Goal: Task Accomplishment & Management: Manage account settings

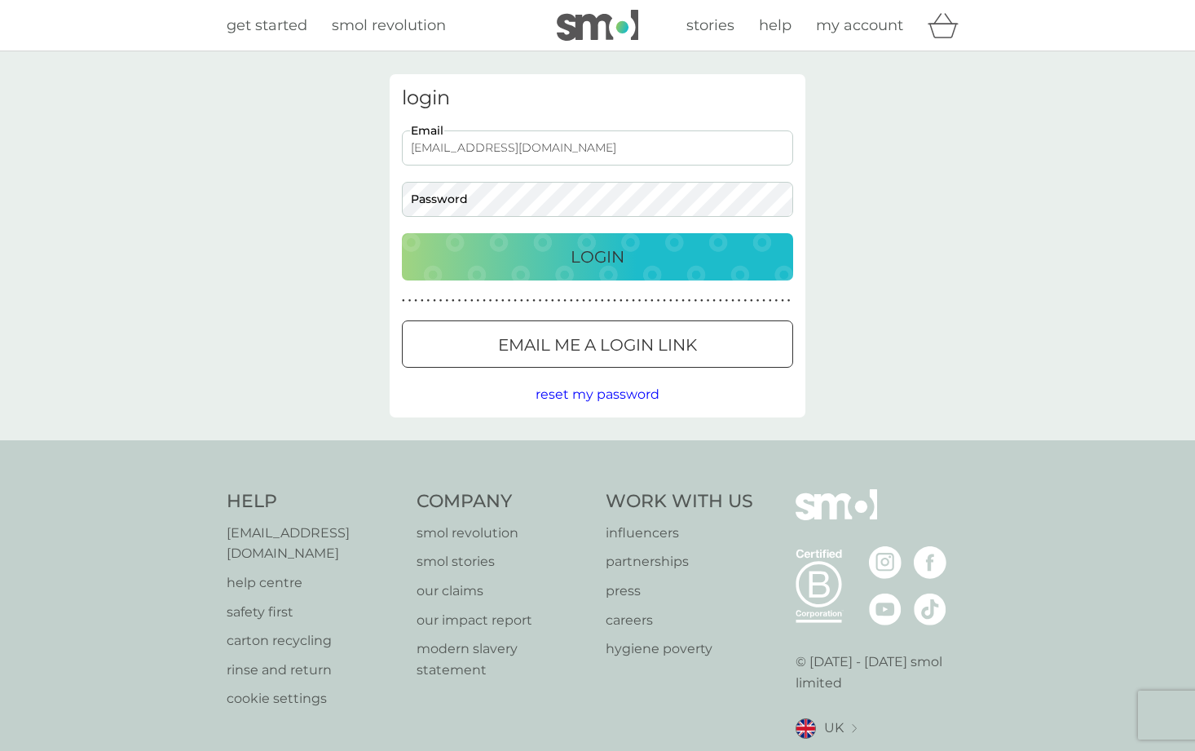
type input "[EMAIL_ADDRESS][DOMAIN_NAME]"
click at [598, 256] on button "Login" at bounding box center [597, 256] width 391 height 47
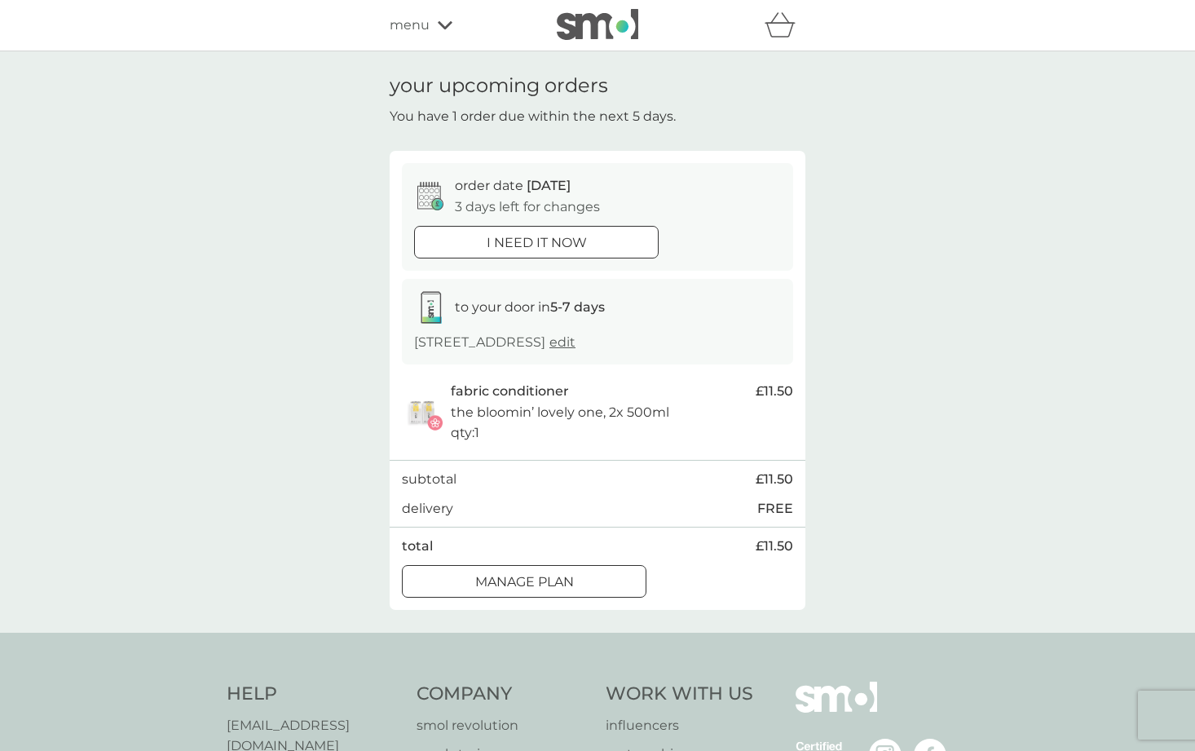
click at [522, 584] on div at bounding box center [524, 581] width 59 height 17
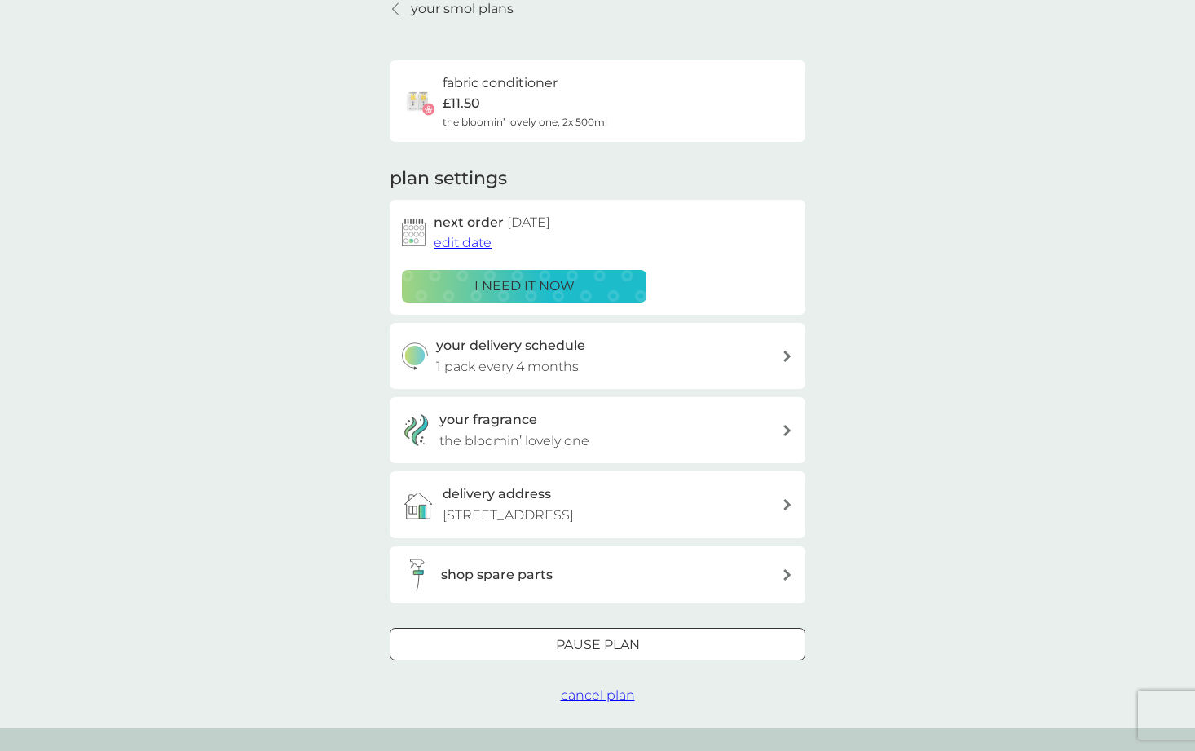
scroll to position [77, 0]
click at [466, 241] on span "edit date" at bounding box center [463, 241] width 58 height 15
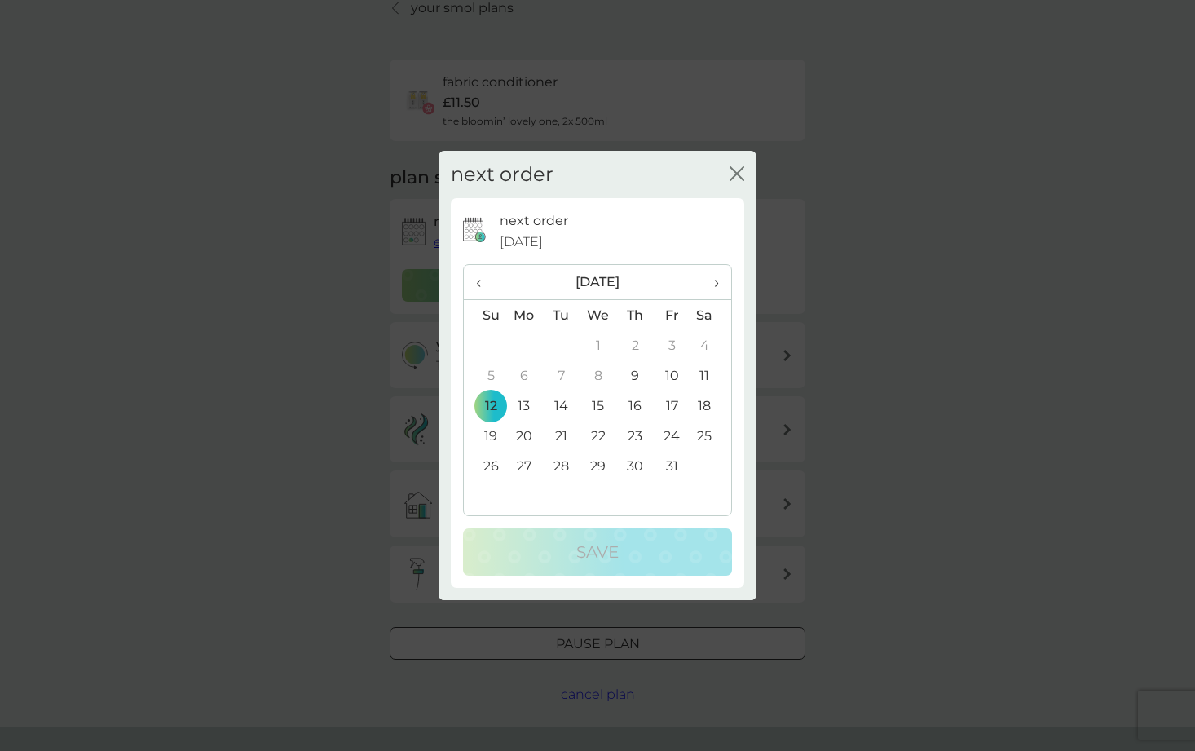
click at [719, 281] on span "›" at bounding box center [711, 282] width 16 height 34
click at [602, 404] on td "12" at bounding box center [599, 406] width 38 height 30
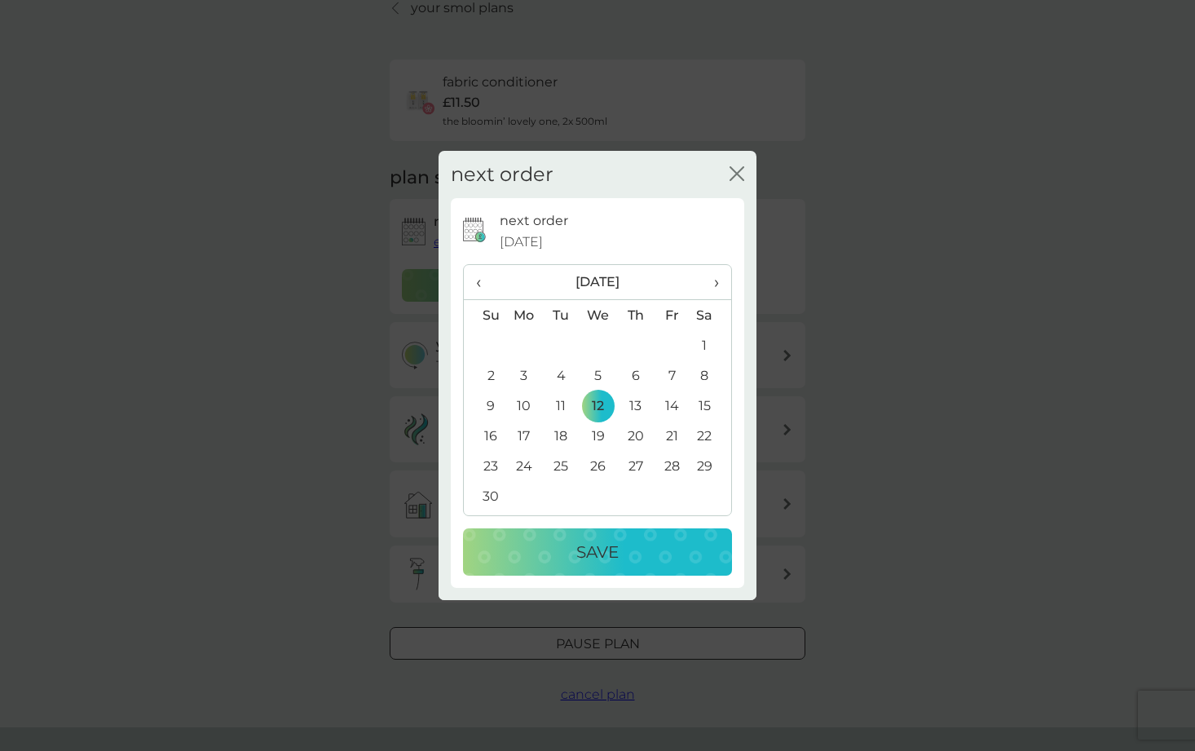
click at [608, 559] on p "Save" at bounding box center [597, 552] width 42 height 26
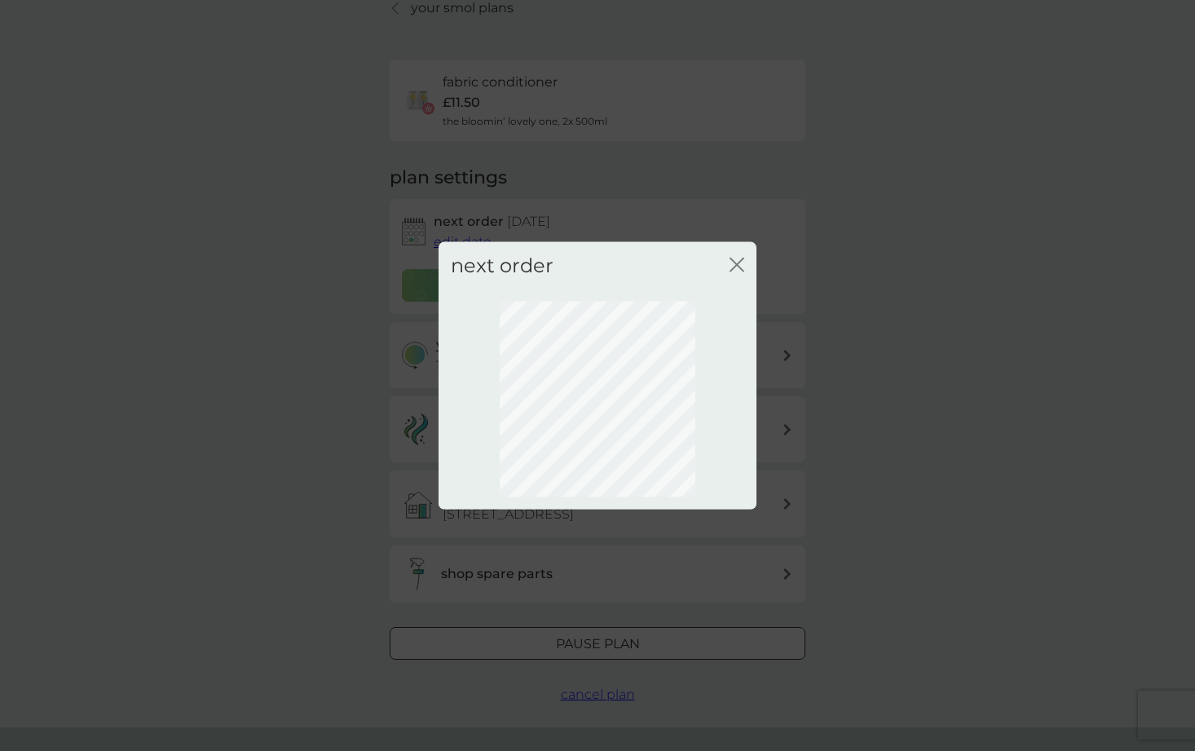
scroll to position [0, 0]
